Goal: Obtain resource: Obtain resource

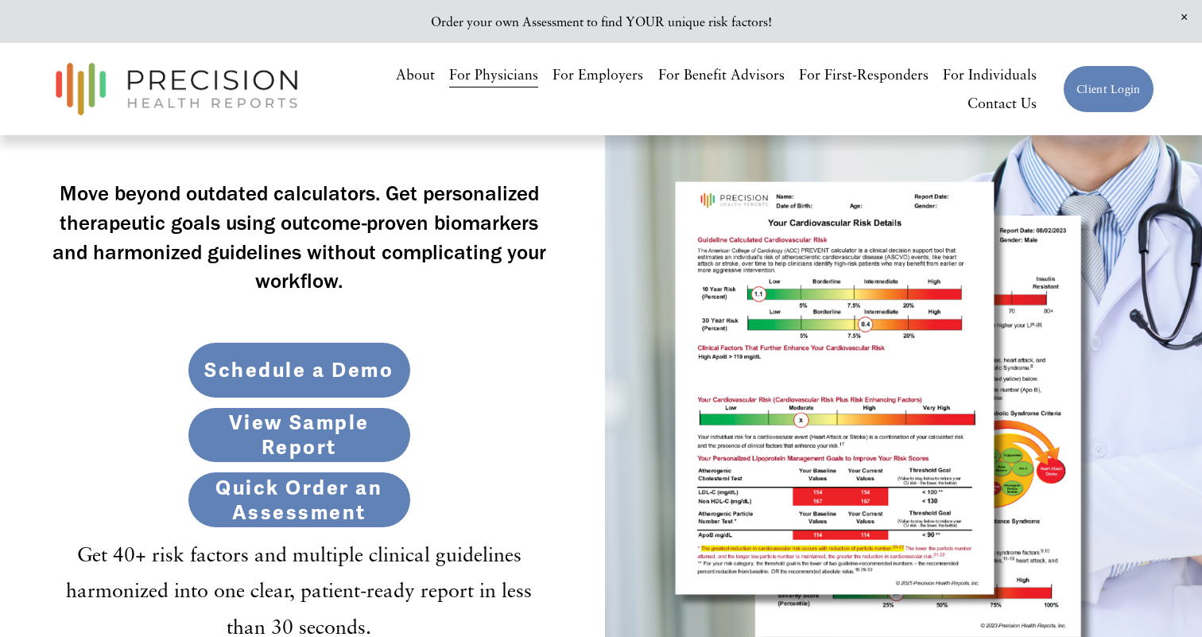
scroll to position [398, 0]
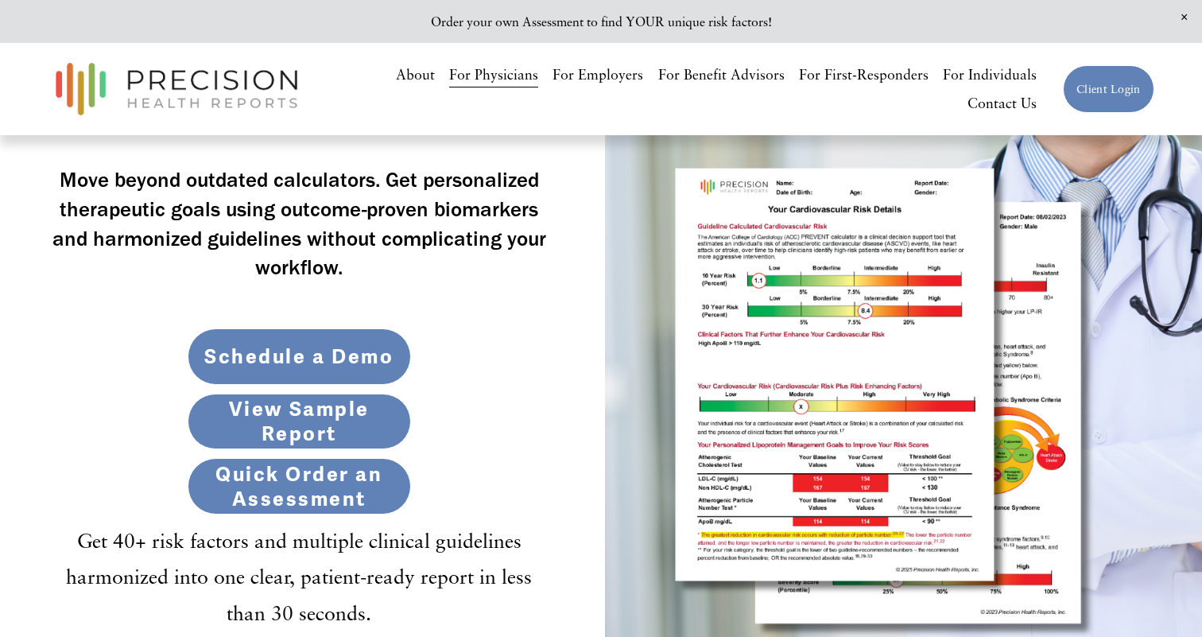
click at [280, 420] on link "View Sample Report" at bounding box center [299, 422] width 223 height 56
click at [313, 423] on link "View Sample Report" at bounding box center [299, 422] width 223 height 56
click at [293, 425] on link "View Sample Report" at bounding box center [299, 422] width 223 height 56
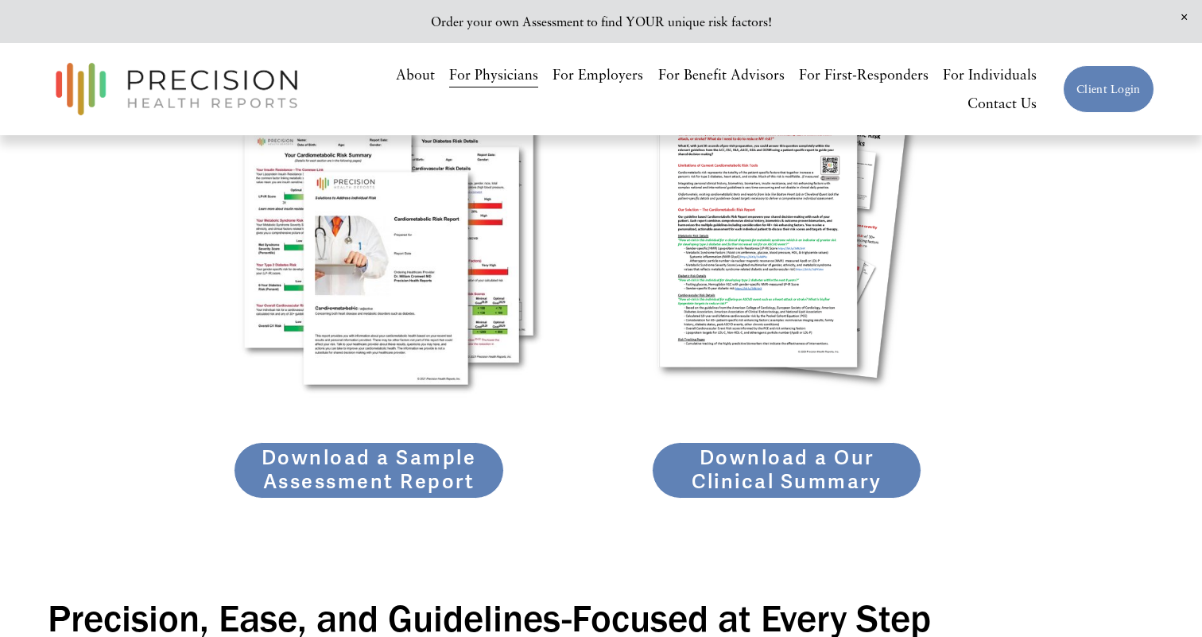
scroll to position [2212, 0]
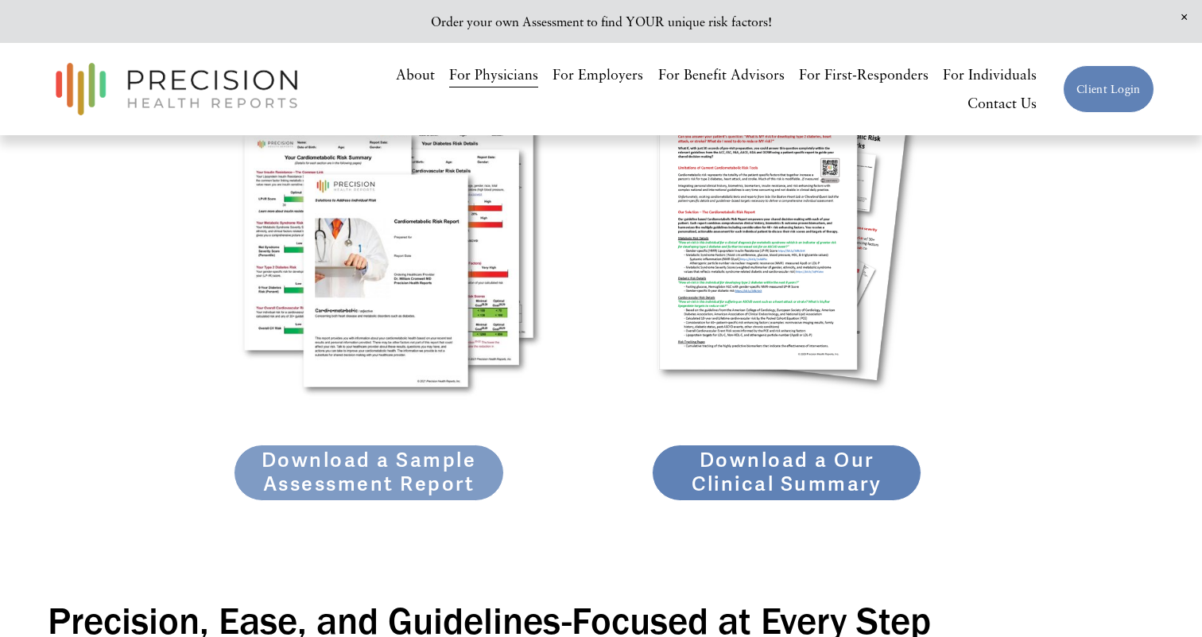
click at [422, 470] on link "Download a Sample Assessment Report" at bounding box center [369, 473] width 270 height 56
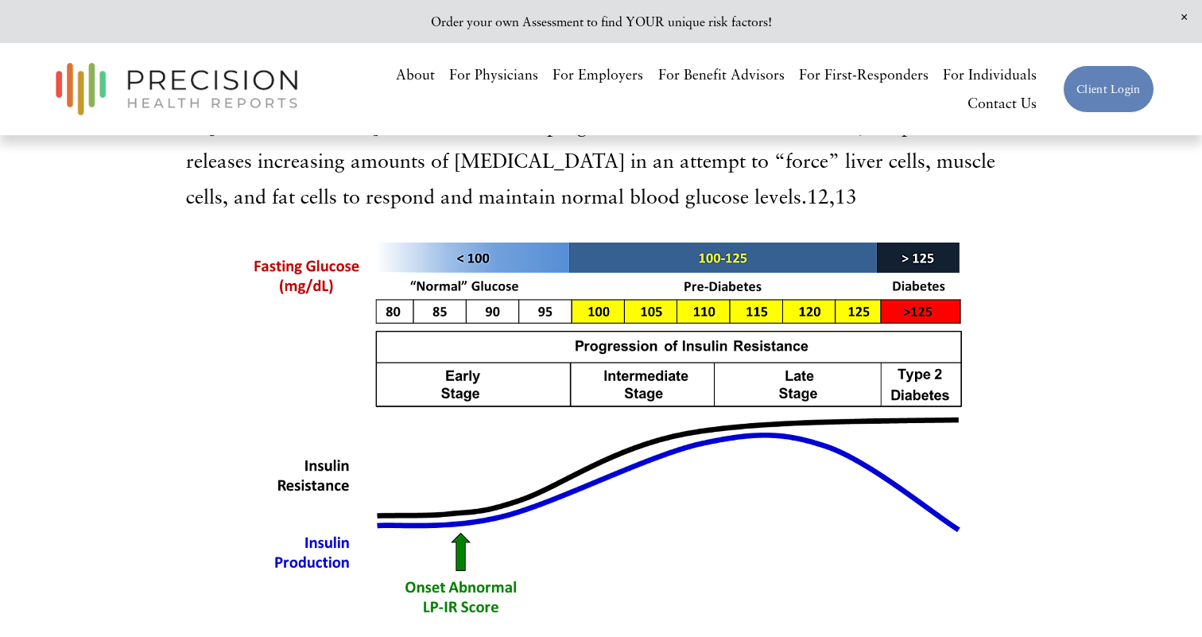
scroll to position [2222, 0]
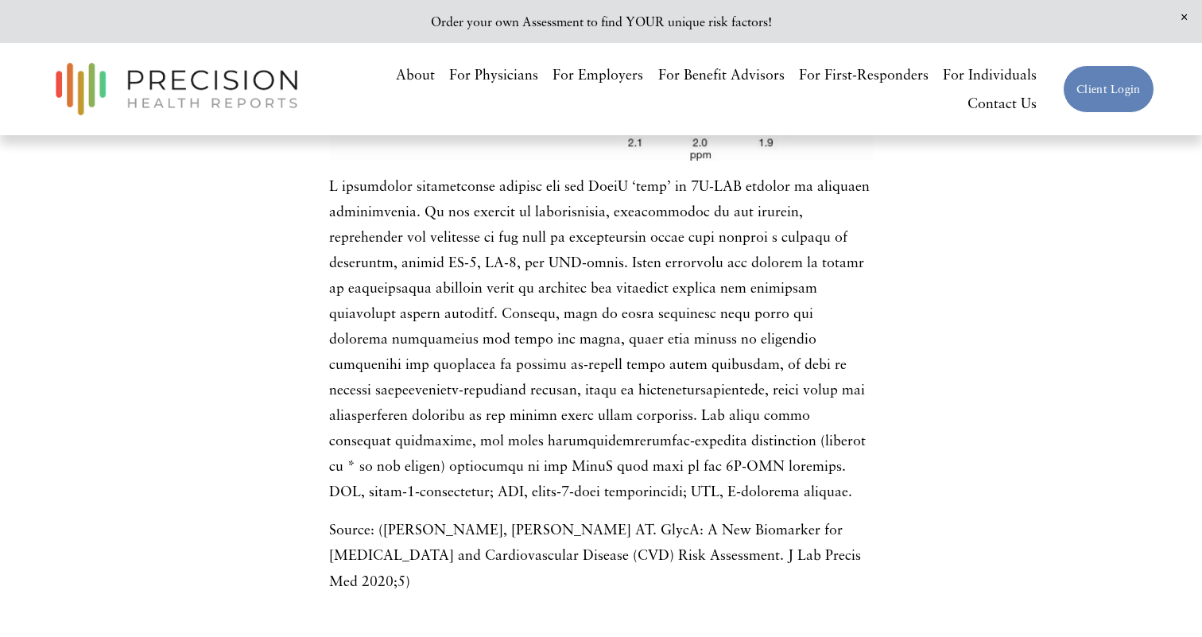
scroll to position [3664, 0]
